Goal: Information Seeking & Learning: Learn about a topic

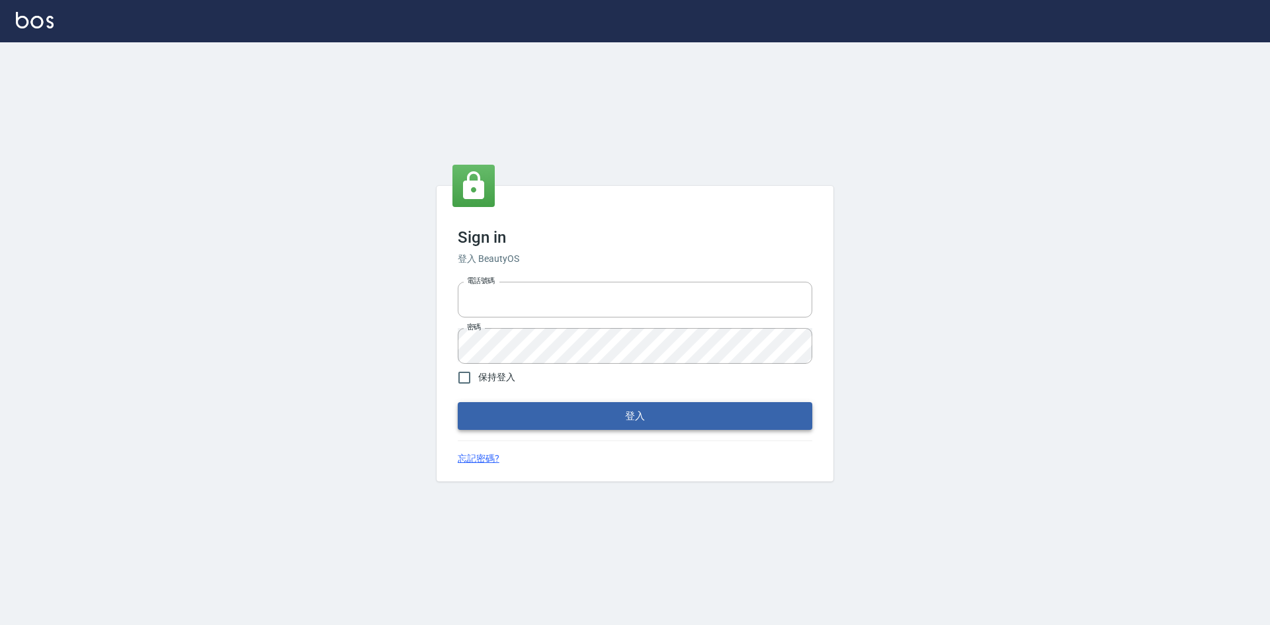
type input "0422211177"
click at [659, 422] on button "登入" at bounding box center [635, 416] width 354 height 28
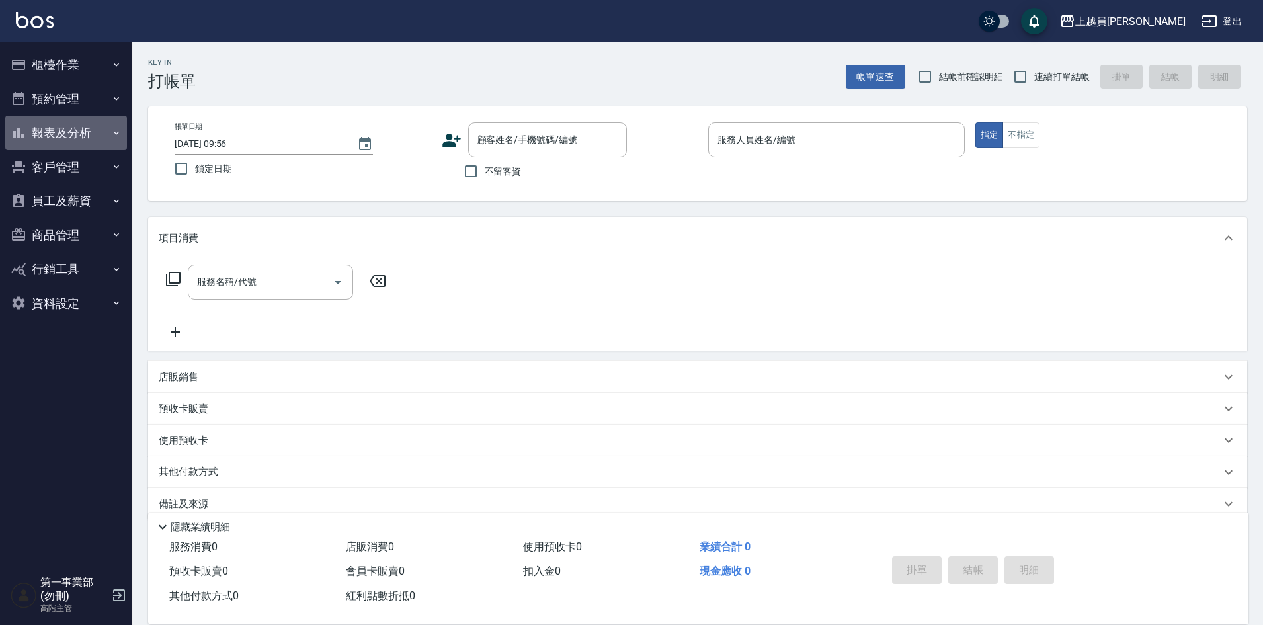
click at [71, 130] on button "報表及分析" at bounding box center [66, 133] width 122 height 34
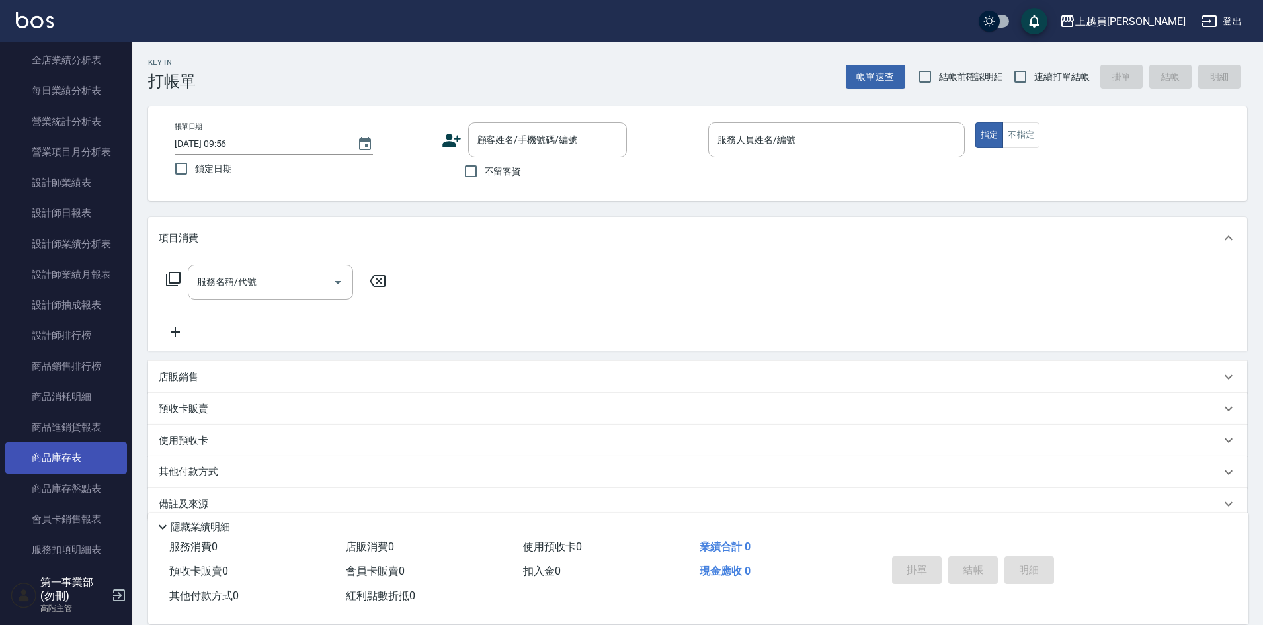
scroll to position [529, 0]
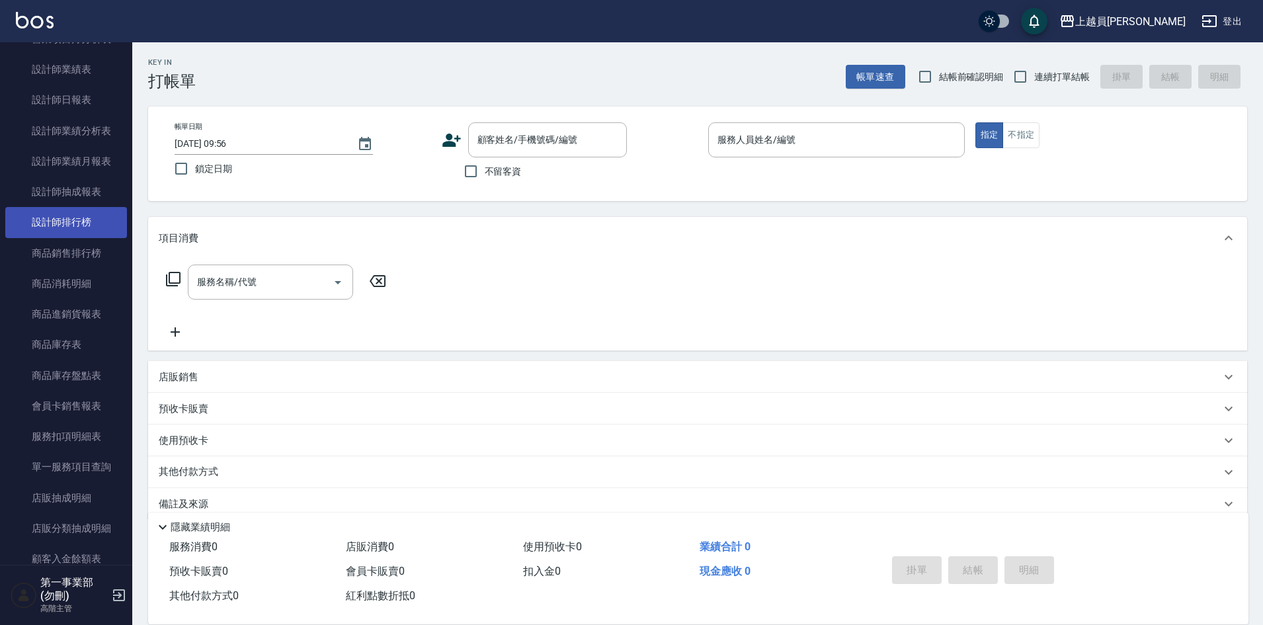
click at [84, 217] on link "設計師排行榜" at bounding box center [66, 222] width 122 height 30
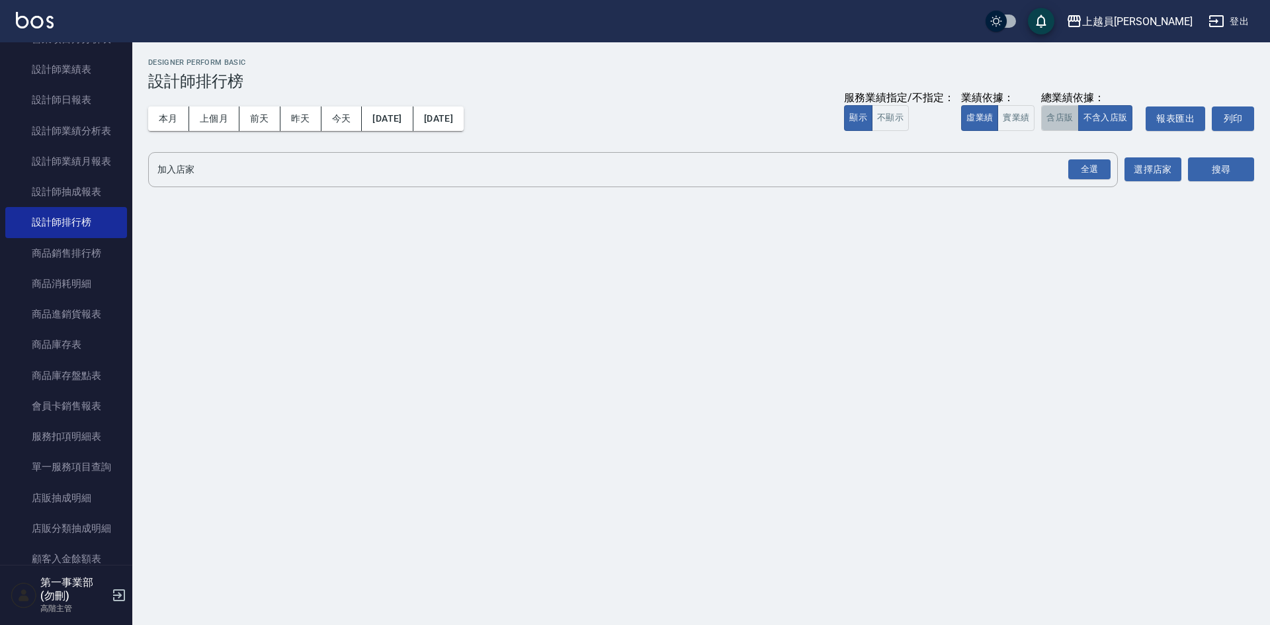
click at [1070, 122] on button "含店販" at bounding box center [1059, 118] width 37 height 26
drag, startPoint x: 1091, startPoint y: 169, endPoint x: 1141, endPoint y: 177, distance: 51.0
click at [1092, 169] on div "全選" at bounding box center [1089, 169] width 42 height 20
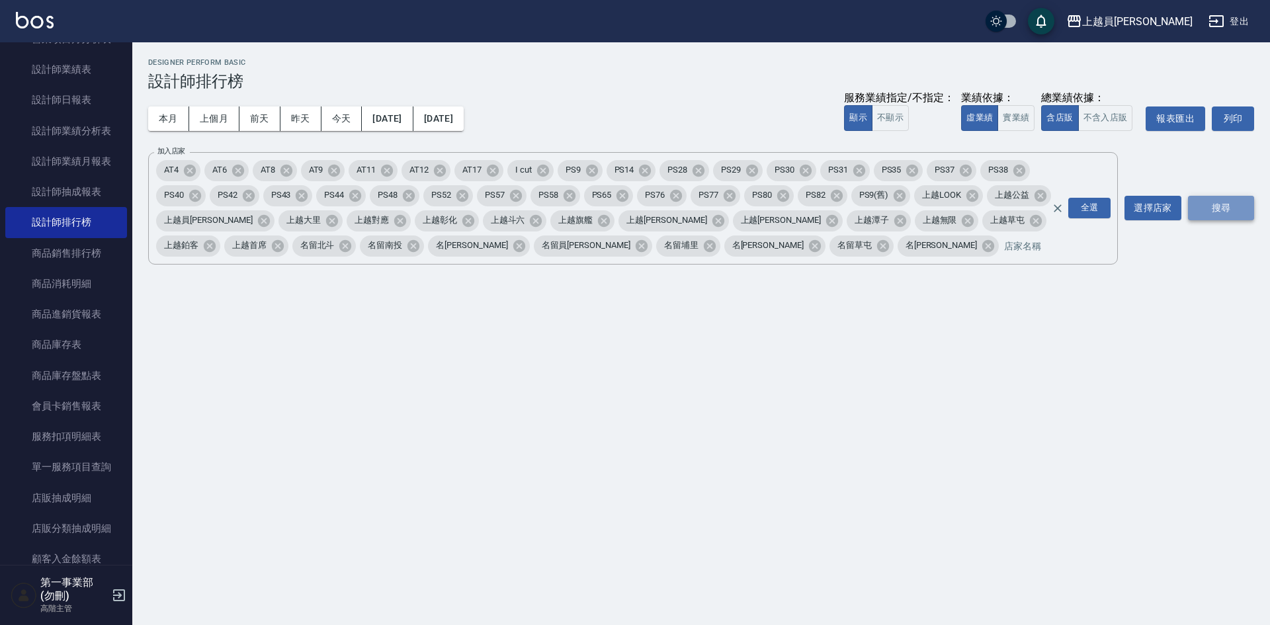
click at [1211, 200] on button "搜尋" at bounding box center [1221, 208] width 66 height 24
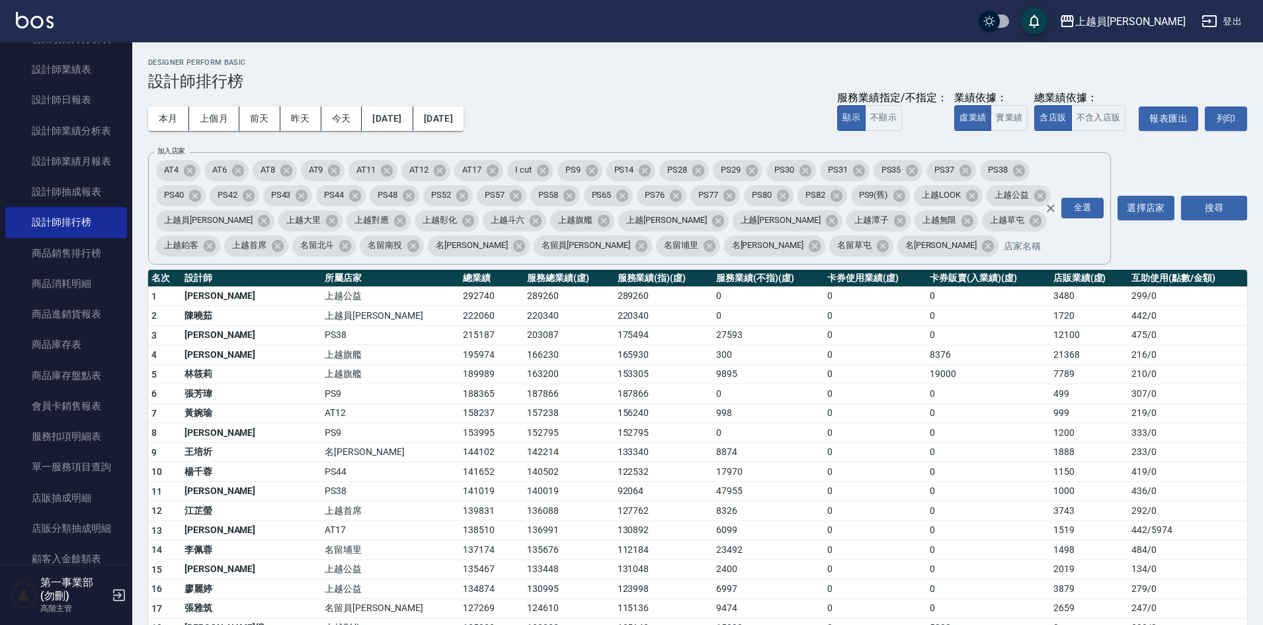
click at [460, 402] on td "188365" at bounding box center [492, 394] width 64 height 20
click at [824, 492] on td "0" at bounding box center [875, 491] width 102 height 20
click at [610, 85] on h3 "設計師排行榜" at bounding box center [697, 81] width 1099 height 19
click at [652, 403] on td "187866" at bounding box center [663, 394] width 99 height 20
click at [649, 114] on div "本月 上個月 [DATE] [DATE] [DATE] [DATE] [DATE] 服務業績指定/不指定： 顯示 不顯示 業績依據： 虛業績 實業績 總業績依…" at bounding box center [697, 119] width 1099 height 56
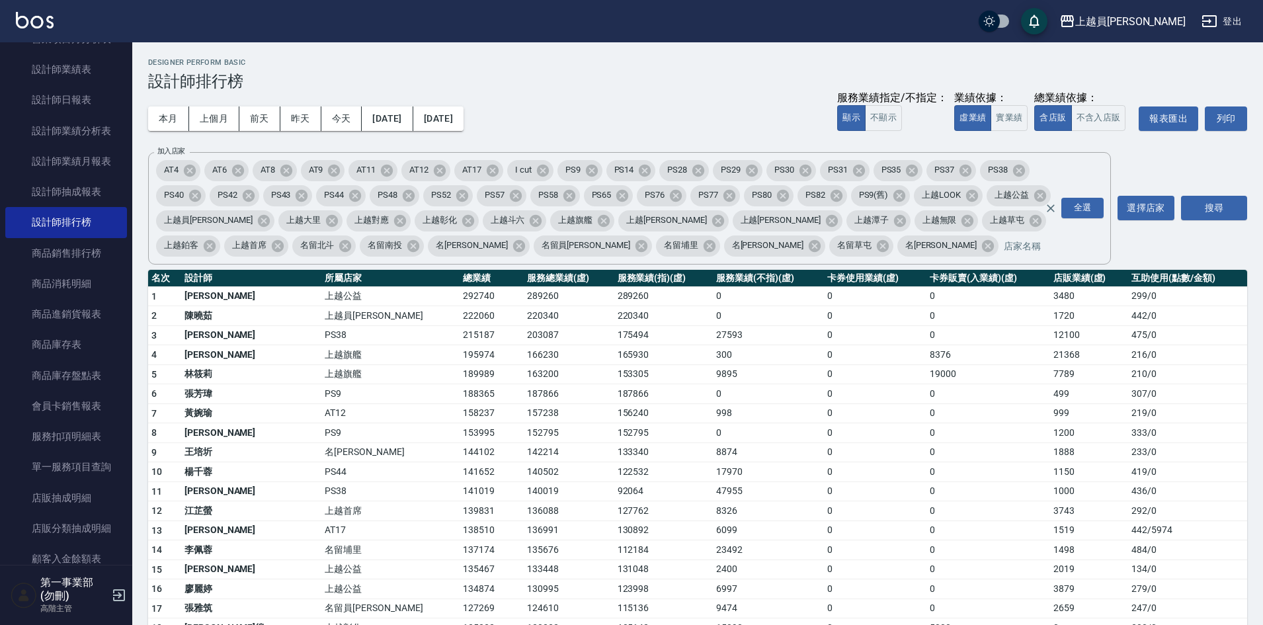
click at [669, 98] on div "本月 上個月 [DATE] [DATE] [DATE] [DATE] [DATE] 服務業績指定/不指定： 顯示 不顯示 業績依據： 虛業績 實業績 總業績依…" at bounding box center [697, 119] width 1099 height 56
click at [614, 316] on td "220340" at bounding box center [663, 316] width 99 height 20
